Goal: Information Seeking & Learning: Learn about a topic

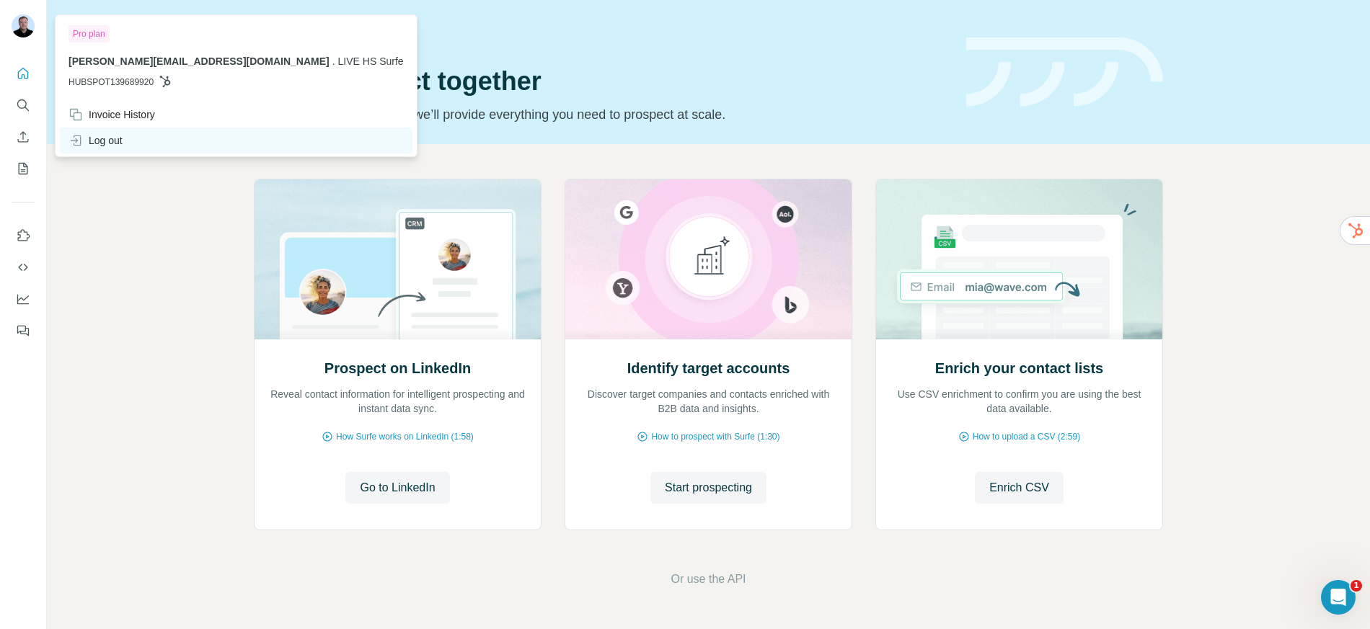
click at [115, 143] on div "Log out" at bounding box center [96, 140] width 54 height 14
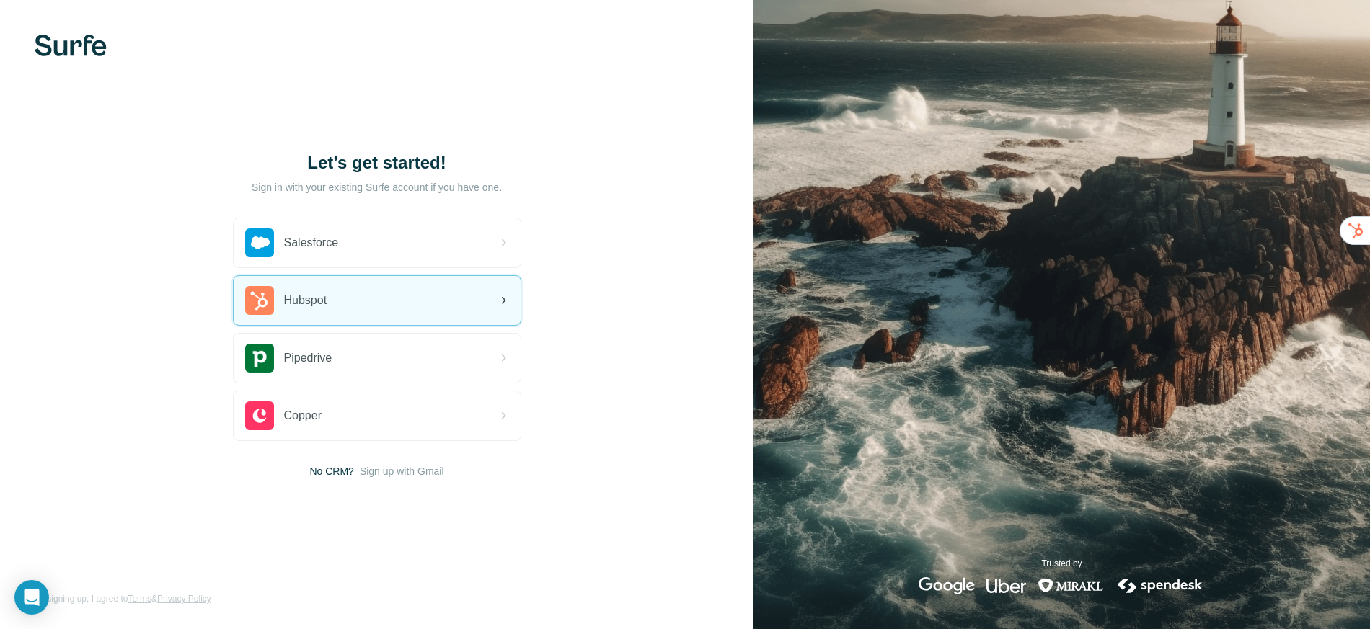
click at [309, 314] on div "Hubspot" at bounding box center [377, 300] width 287 height 49
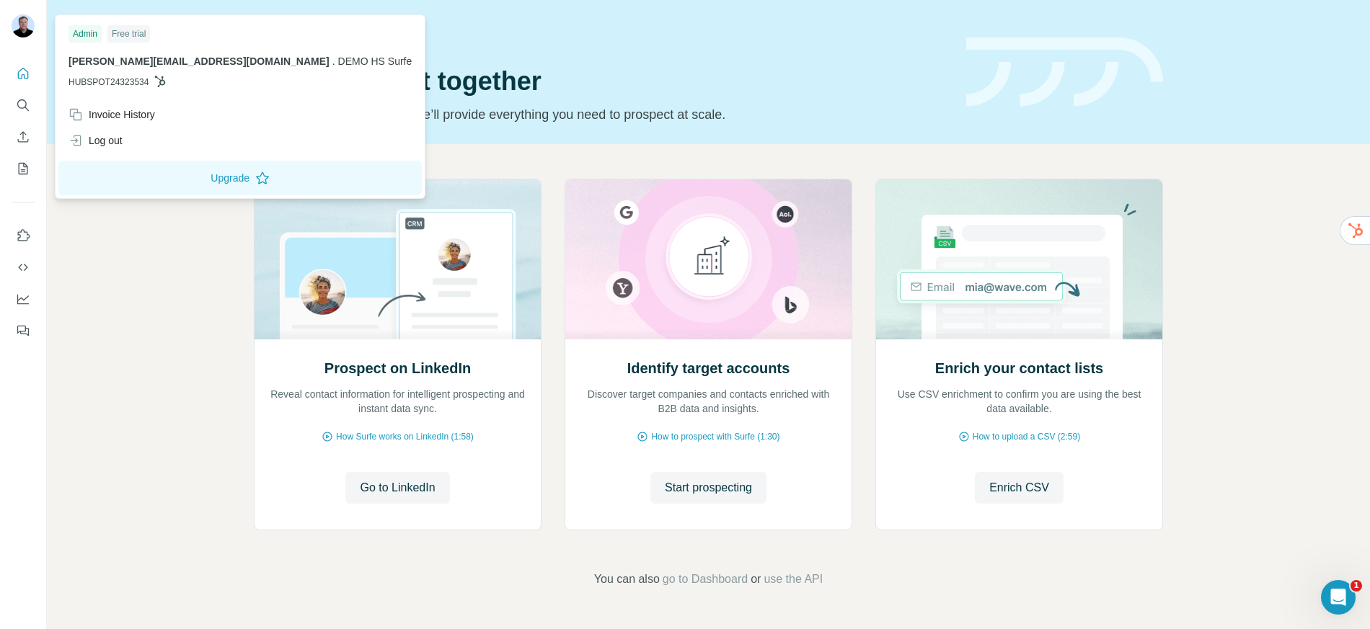
click at [35, 327] on div at bounding box center [23, 198] width 46 height 292
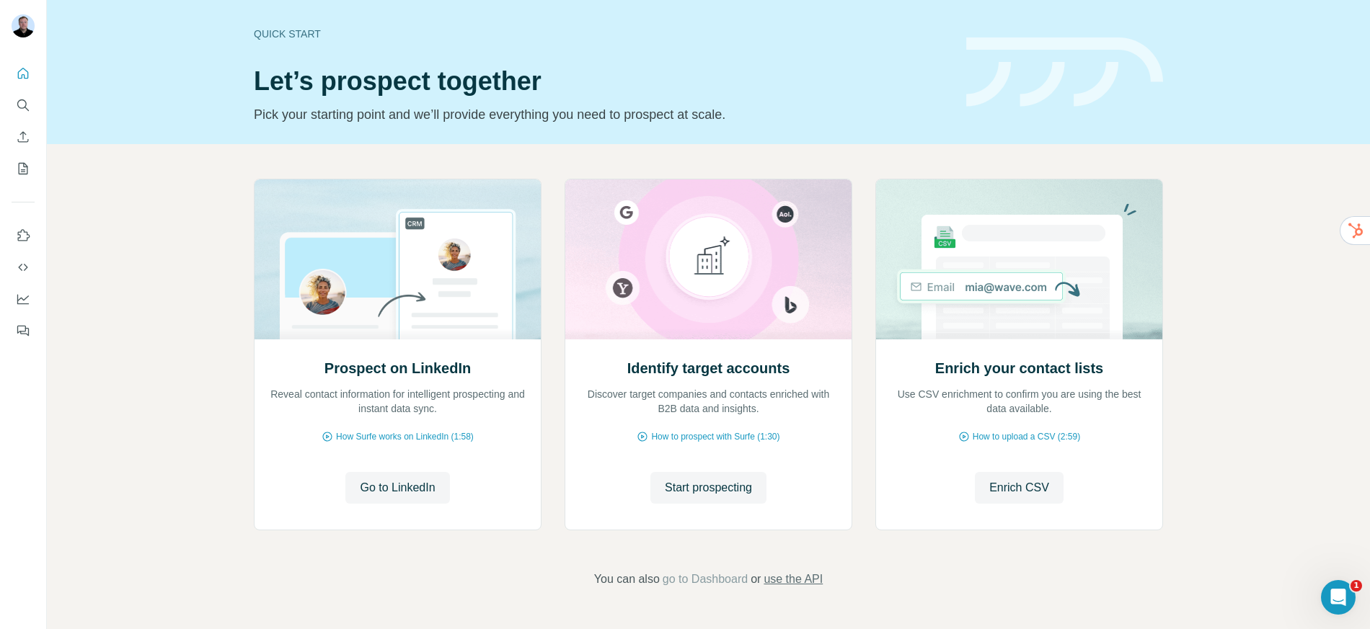
click at [807, 580] on span "use the API" at bounding box center [793, 579] width 59 height 17
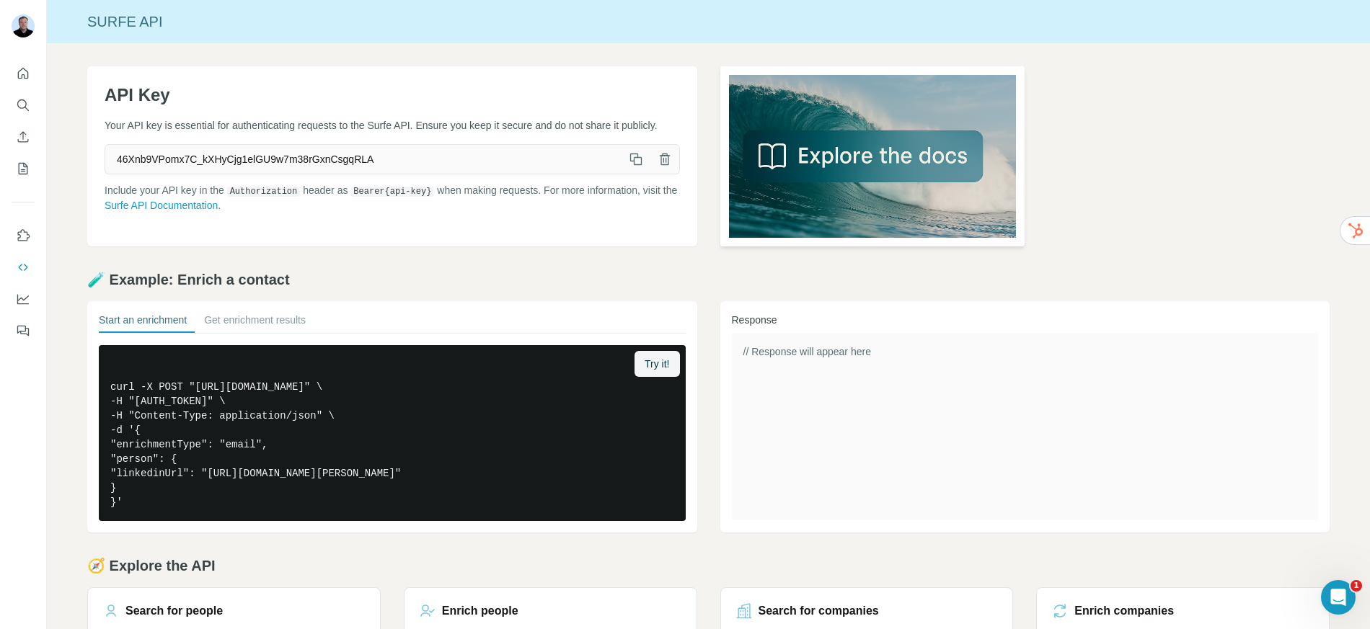
click at [885, 149] on img at bounding box center [872, 156] width 305 height 180
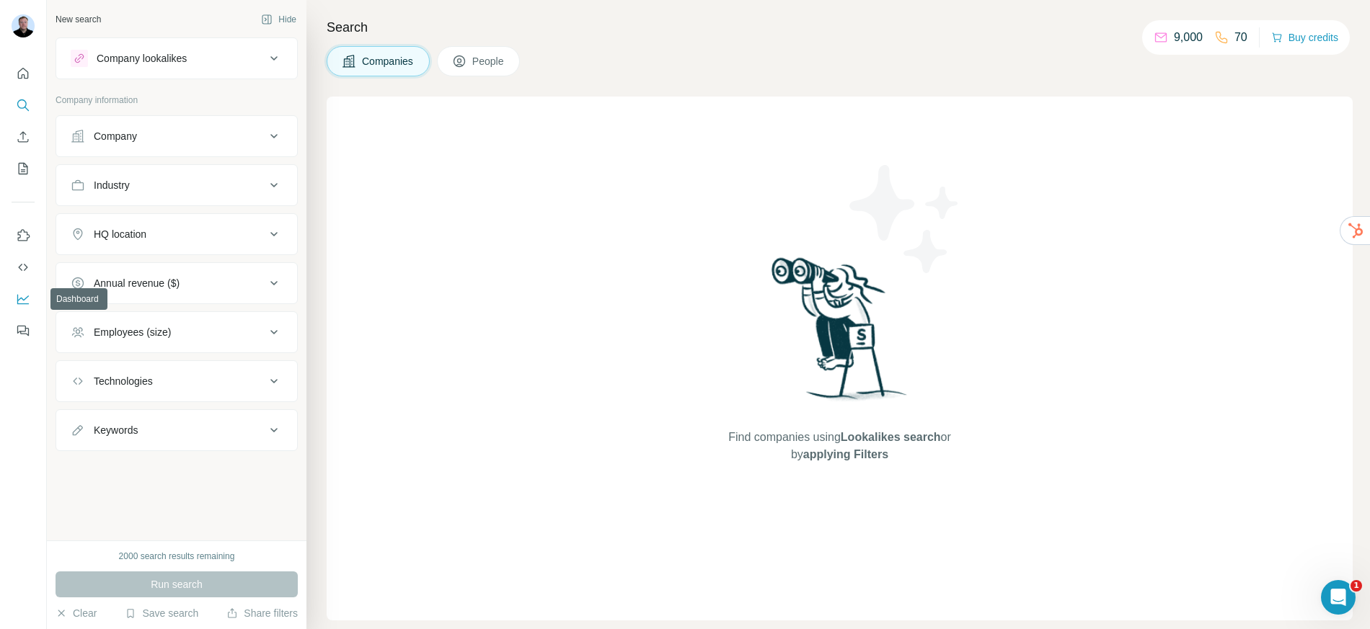
click at [17, 305] on icon "Dashboard" at bounding box center [23, 299] width 14 height 14
click at [174, 66] on div "Company lookalikes" at bounding box center [168, 58] width 195 height 17
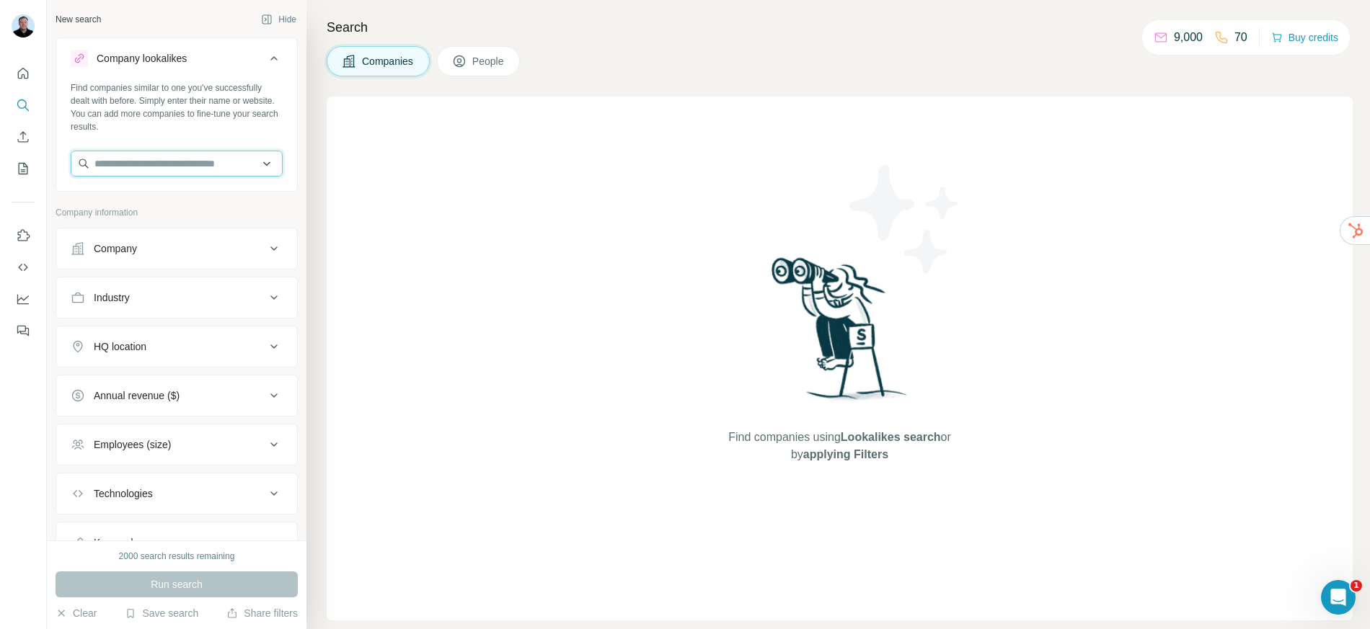
click at [196, 165] on input "text" at bounding box center [177, 164] width 212 height 26
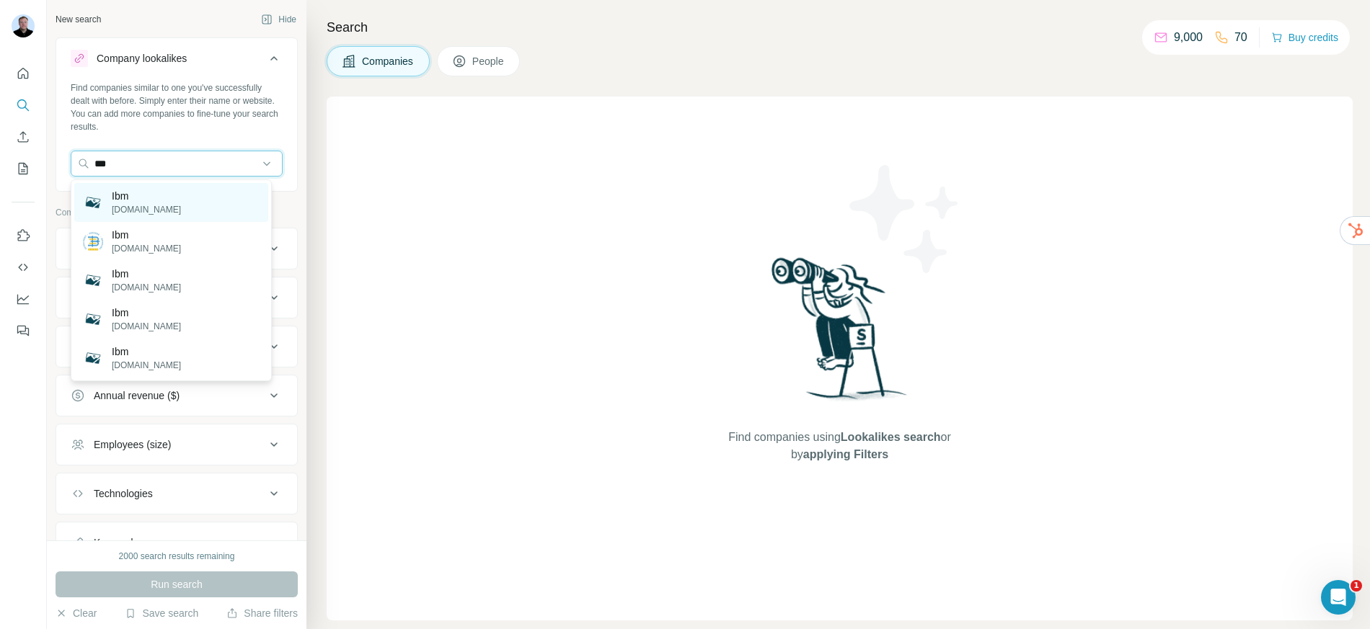
type input "***"
click at [198, 205] on div "Ibm ibm.com" at bounding box center [171, 202] width 194 height 39
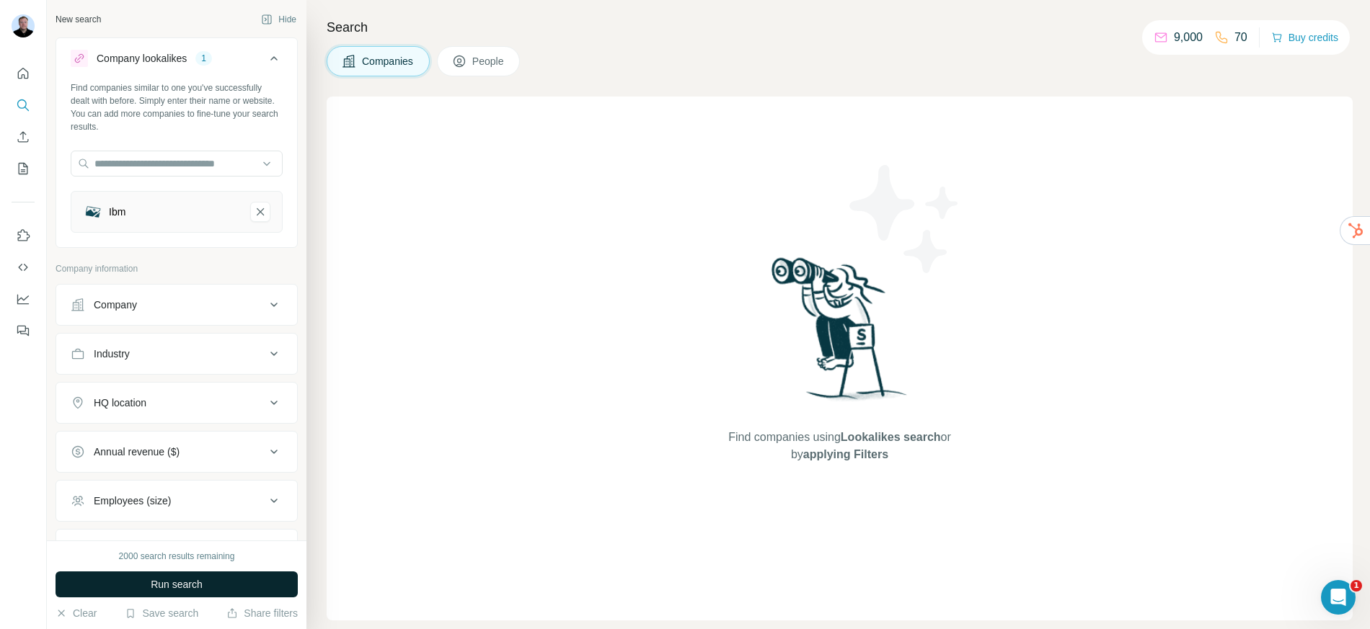
click at [182, 589] on span "Run search" at bounding box center [177, 585] width 52 height 14
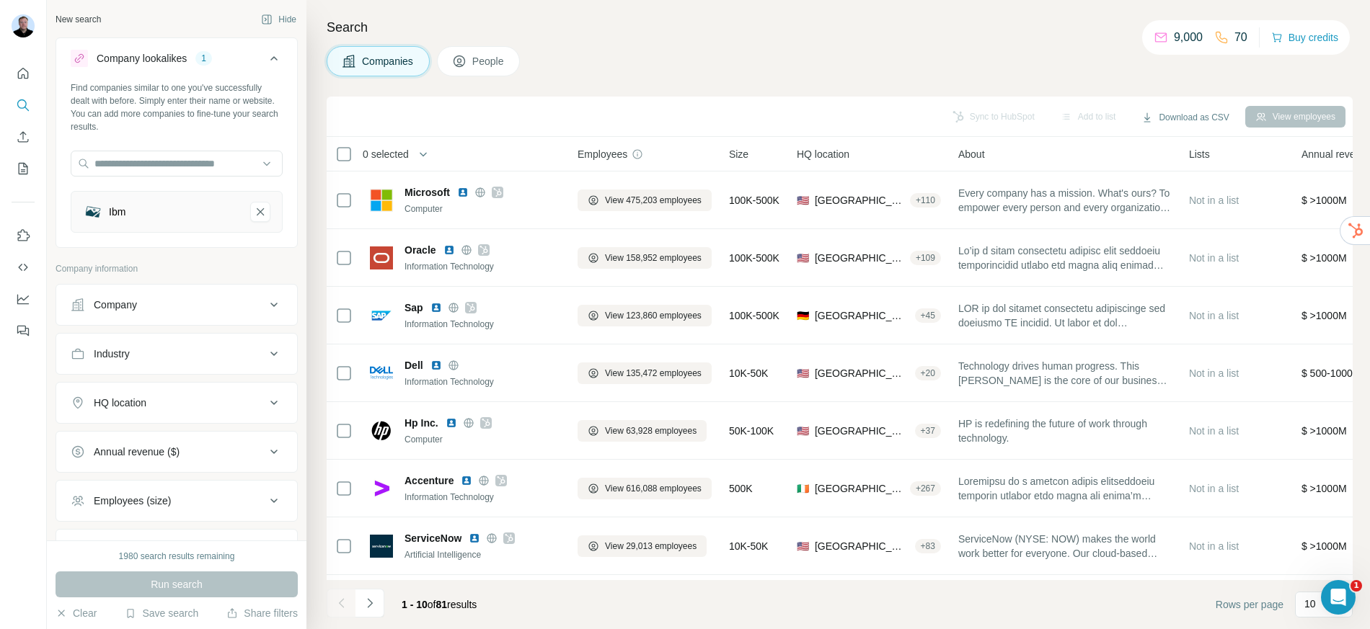
drag, startPoint x: 97, startPoint y: 51, endPoint x: 185, endPoint y: 48, distance: 87.3
click at [185, 48] on button "Company lookalikes 1" at bounding box center [176, 61] width 241 height 40
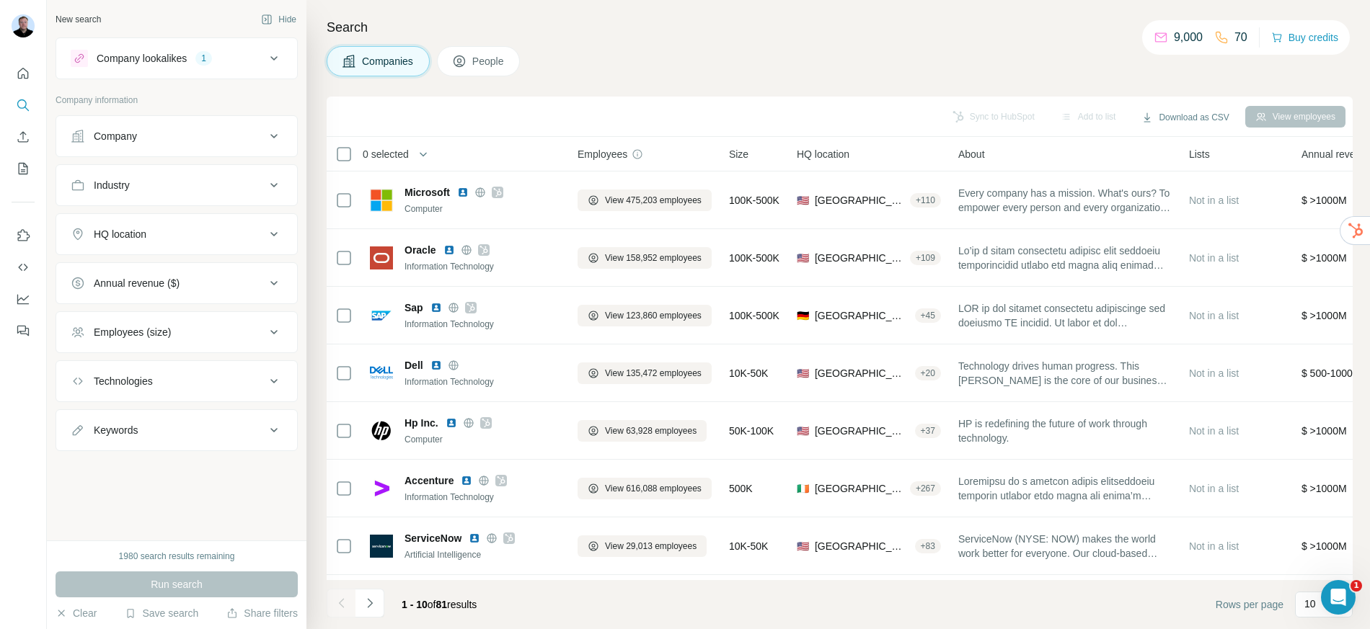
click at [182, 65] on div "Company lookalikes" at bounding box center [142, 58] width 90 height 14
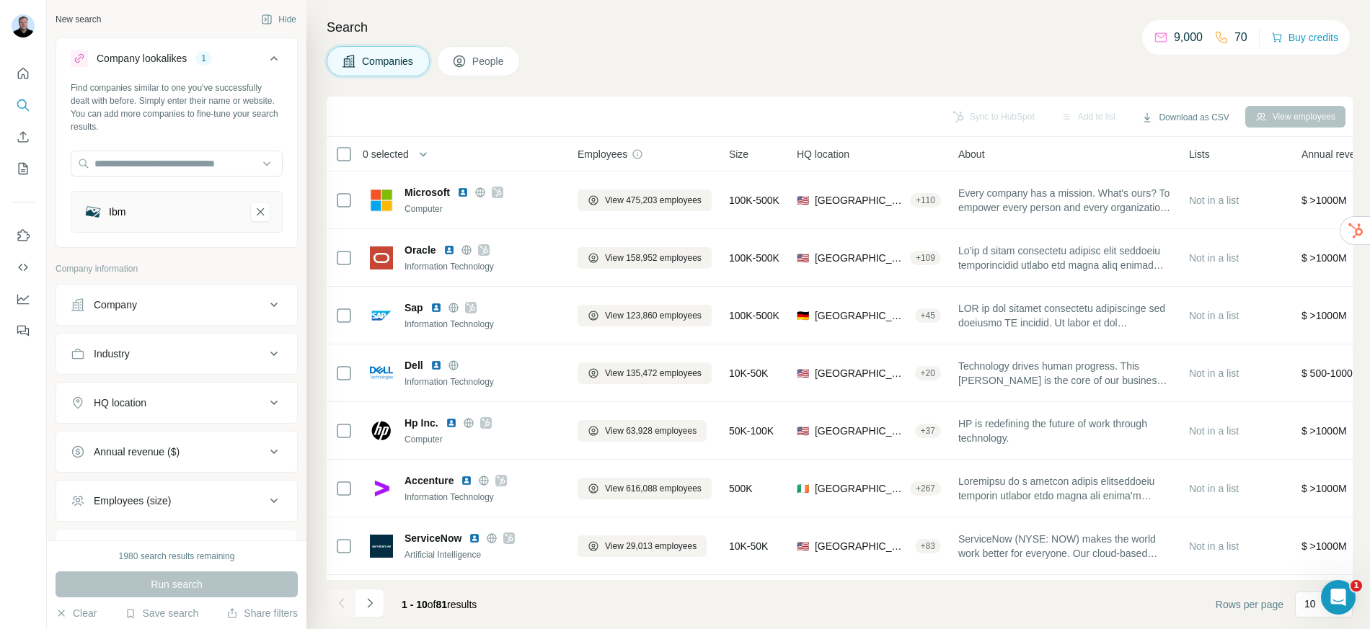
click at [159, 293] on button "Company" at bounding box center [176, 305] width 241 height 35
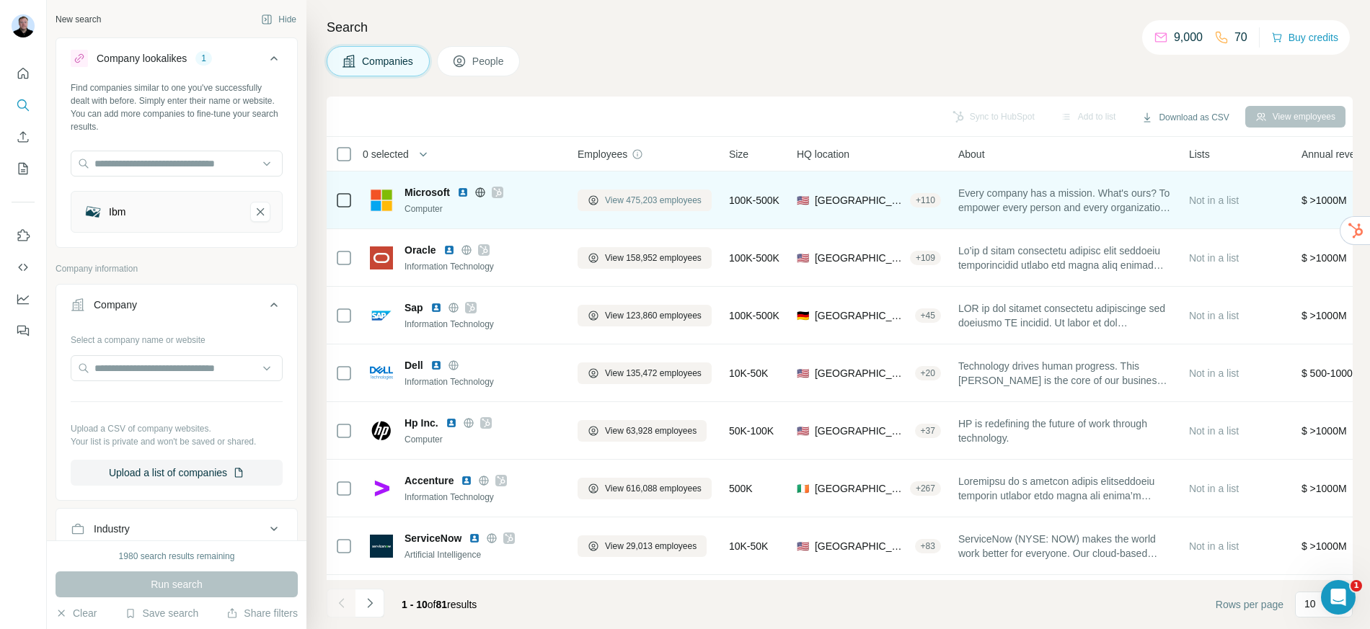
click at [650, 203] on span "View 475,203 employees" at bounding box center [653, 200] width 97 height 13
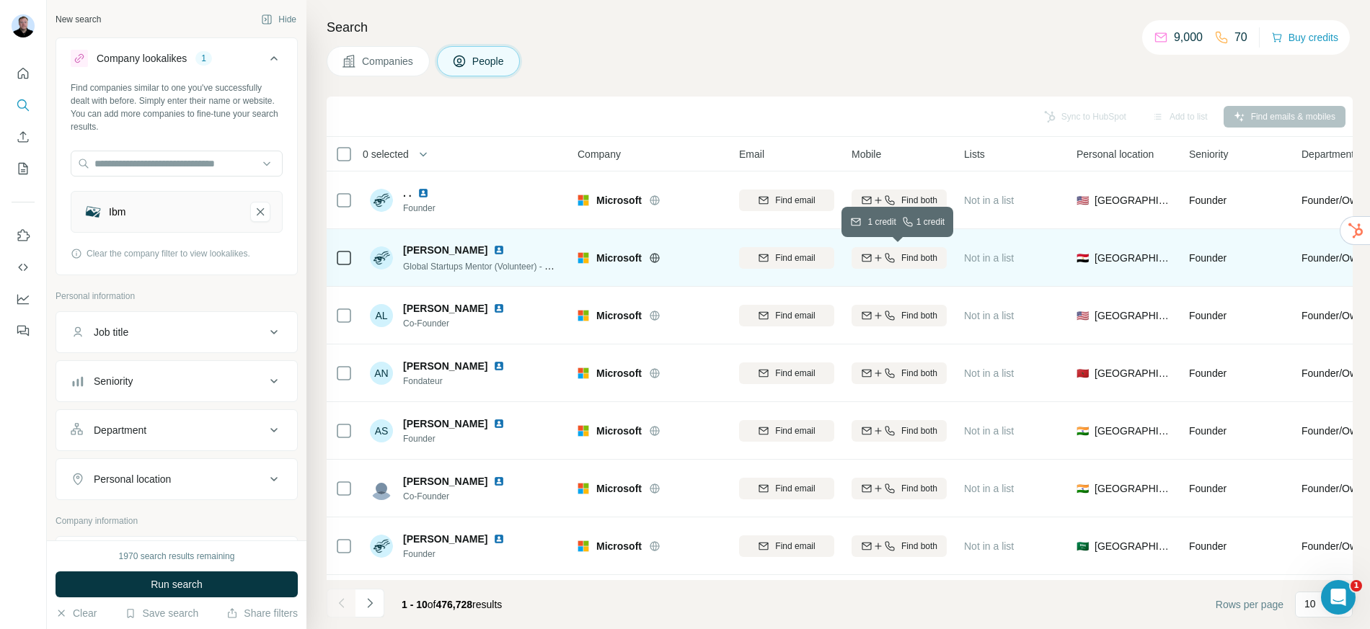
click at [885, 257] on icon "button" at bounding box center [889, 257] width 9 height 9
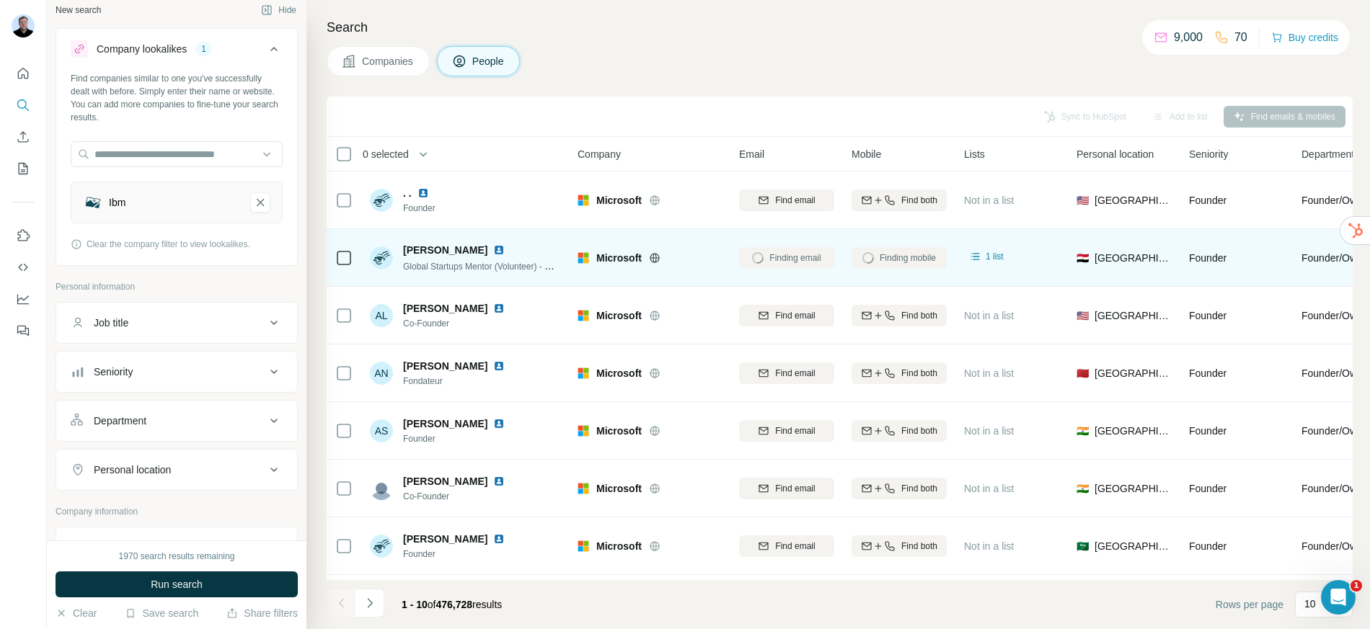
scroll to position [10, 0]
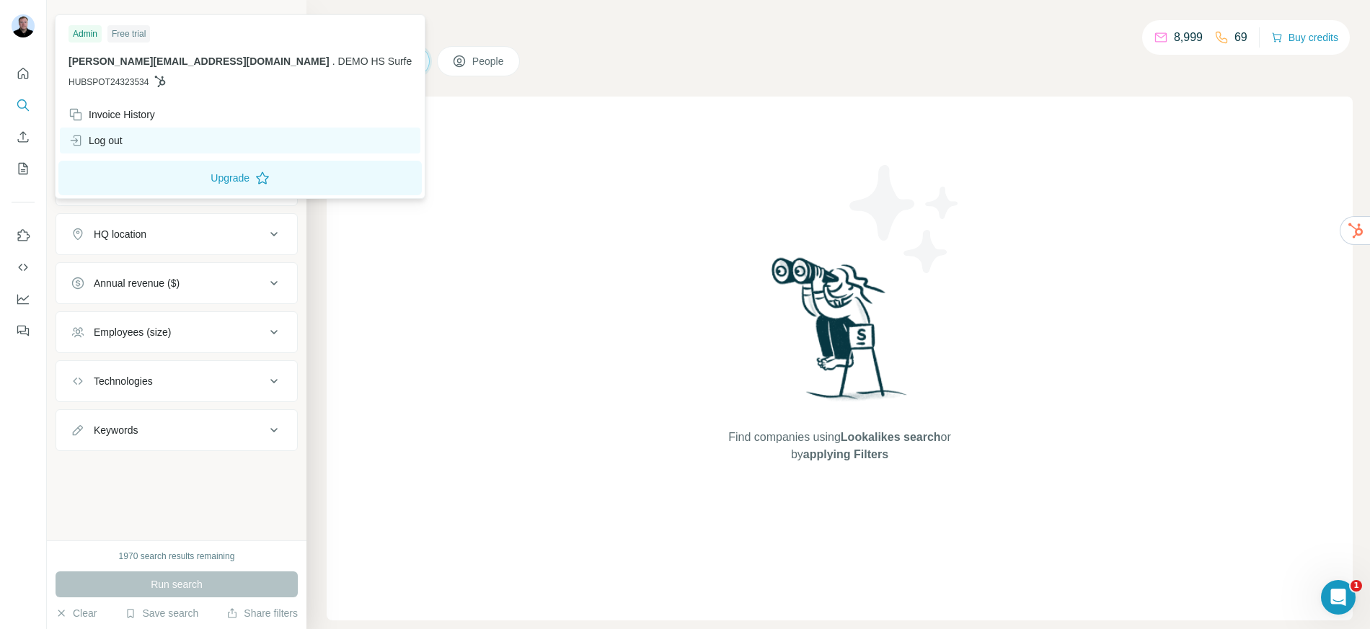
click at [112, 133] on div "Log out" at bounding box center [96, 140] width 54 height 14
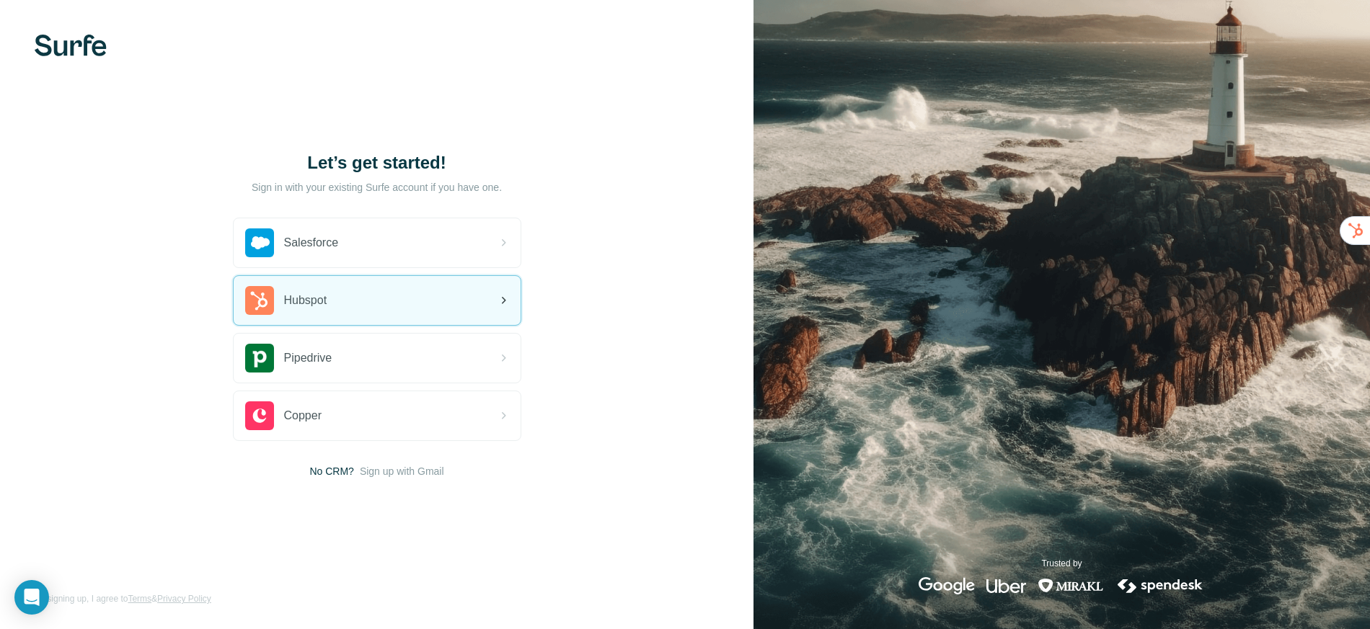
click at [301, 313] on div "Hubspot" at bounding box center [286, 300] width 82 height 29
